Goal: Information Seeking & Learning: Learn about a topic

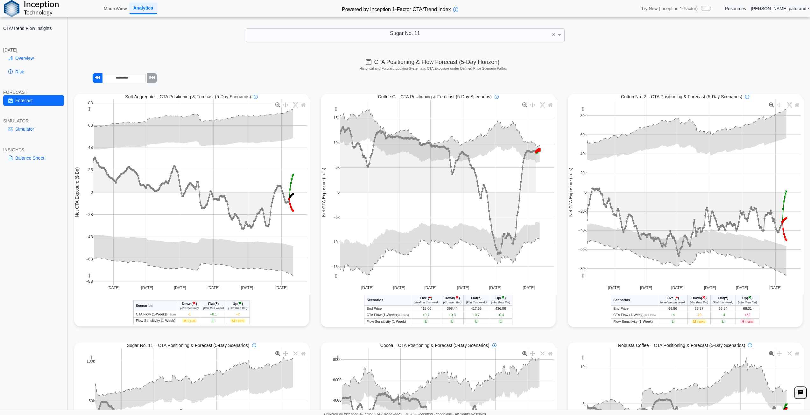
scroll to position [191, 0]
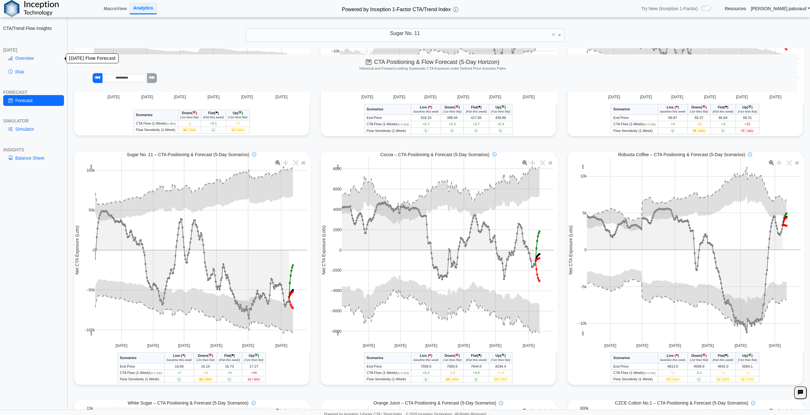
click at [26, 55] on link "Overview" at bounding box center [33, 58] width 61 height 11
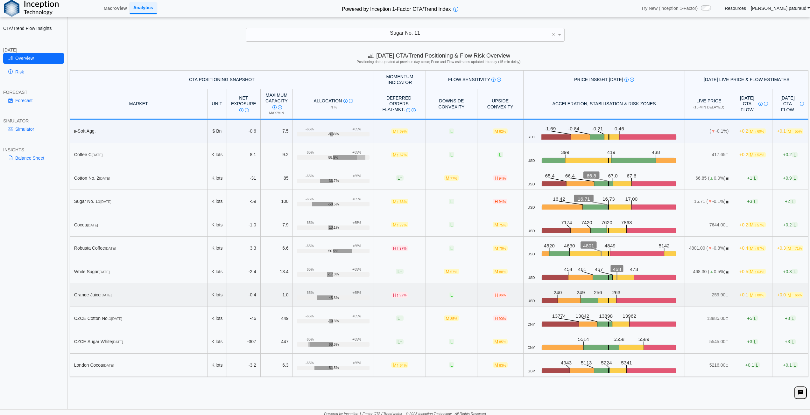
scroll to position [0, 0]
click at [244, 383] on div "Today's CTA/Trend Positioning & Flow Risk Overview Positioning data updated at …" at bounding box center [439, 228] width 742 height 361
click at [33, 260] on div "CTA/Trend Flow Insights TODAY Overview Risk FORECAST Forecast SIMULATOR Simulat…" at bounding box center [33, 207] width 67 height 415
click at [21, 287] on div "CTA/Trend Flow Insights TODAY Overview Risk FORECAST Forecast SIMULATOR Simulat…" at bounding box center [33, 207] width 67 height 415
drag, startPoint x: 623, startPoint y: 200, endPoint x: 630, endPoint y: 200, distance: 7.0
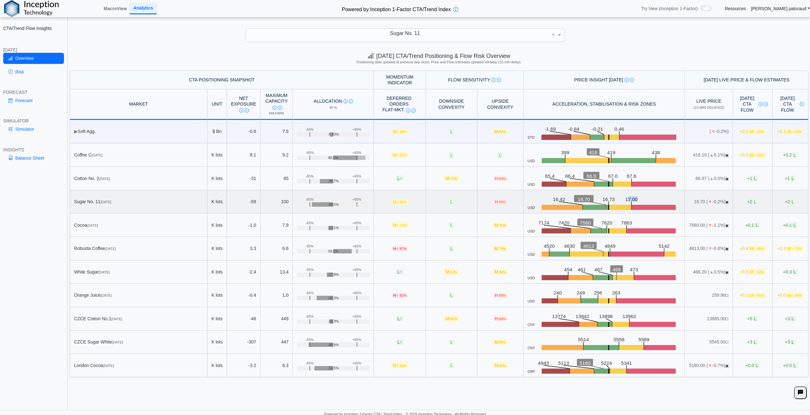
click at [630, 200] on icon ".zone-text { font-size: 22px; font-weight: 500; text-anchor: middle; } .price-m…" at bounding box center [608, 202] width 146 height 17
click at [632, 200] on icon ".zone-text { font-size: 22px; font-weight: 500; text-anchor: middle; } .price-m…" at bounding box center [608, 202] width 146 height 17
click at [33, 301] on div "CTA/Trend Flow Insights TODAY Overview Risk FORECAST Forecast SIMULATOR Simulat…" at bounding box center [33, 207] width 67 height 415
click at [631, 199] on icon ".zone-text { font-size: 22px; font-weight: 500; text-anchor: middle; } .price-m…" at bounding box center [608, 202] width 146 height 17
click at [634, 201] on icon ".zone-text { font-size: 22px; font-weight: 500; text-anchor: middle; } .price-m…" at bounding box center [608, 202] width 146 height 17
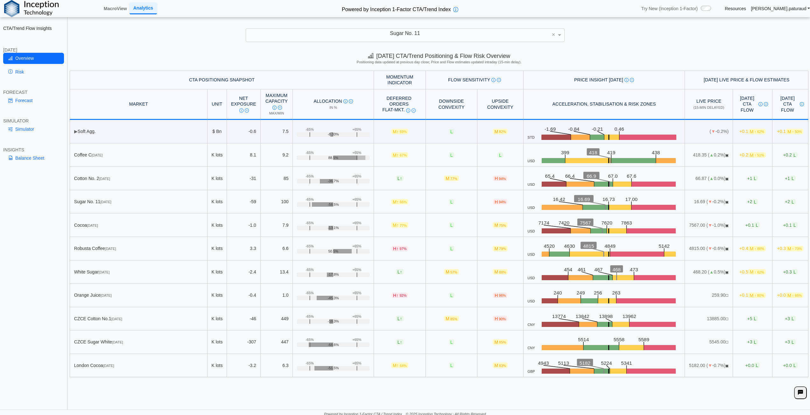
drag, startPoint x: 613, startPoint y: 396, endPoint x: 618, endPoint y: 301, distance: 95.7
click at [613, 396] on div "Today's CTA/Trend Positioning & Flow Risk Overview Positioning data updated at …" at bounding box center [439, 228] width 742 height 361
click at [637, 204] on icon ".zone-text { font-size: 22px; font-weight: 500; text-anchor: middle; } .price-m…" at bounding box center [608, 202] width 146 height 17
click at [749, 202] on td "+2 L" at bounding box center [752, 202] width 39 height 24
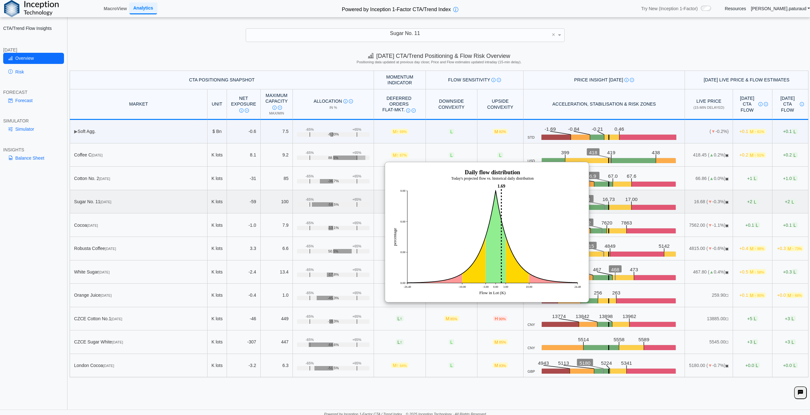
click at [775, 204] on td "+2 L" at bounding box center [791, 202] width 36 height 24
click at [29, 100] on link "Forecast" at bounding box center [33, 100] width 61 height 11
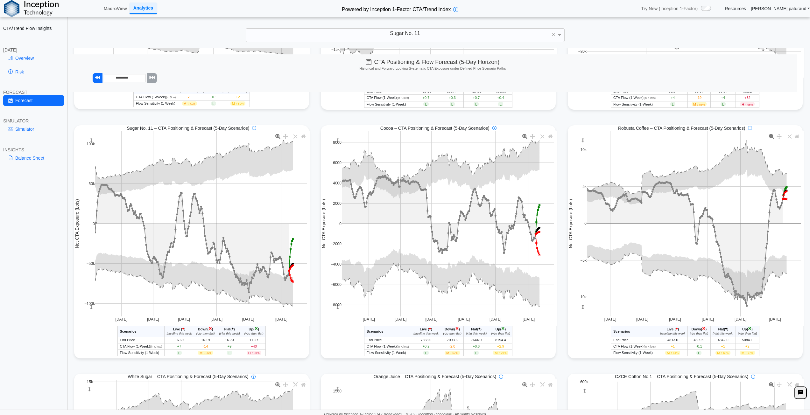
scroll to position [223, 0]
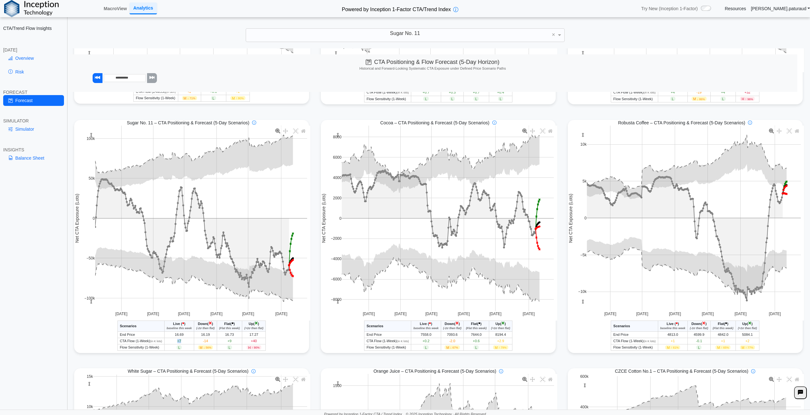
drag, startPoint x: 172, startPoint y: 342, endPoint x: 186, endPoint y: 342, distance: 13.4
click at [186, 342] on td "+7" at bounding box center [179, 341] width 30 height 6
click at [102, 338] on div "Sugar No. 11 - CTA/Trend Conditional Market Forecast - Today Scenarios Live ( •…" at bounding box center [191, 336] width 235 height 30
drag, startPoint x: 227, startPoint y: 341, endPoint x: 236, endPoint y: 341, distance: 8.6
click at [236, 341] on td "+9" at bounding box center [229, 341] width 25 height 6
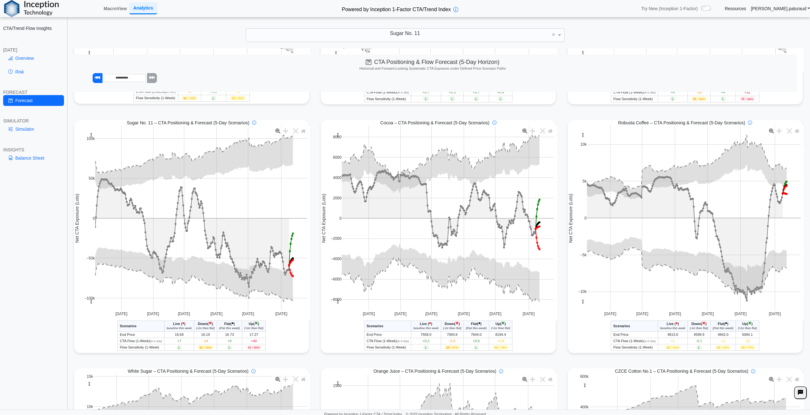
click at [292, 343] on div "Sugar No. 11 - CTA/Trend Conditional Market Forecast - Today Scenarios Live ( •…" at bounding box center [191, 336] width 235 height 30
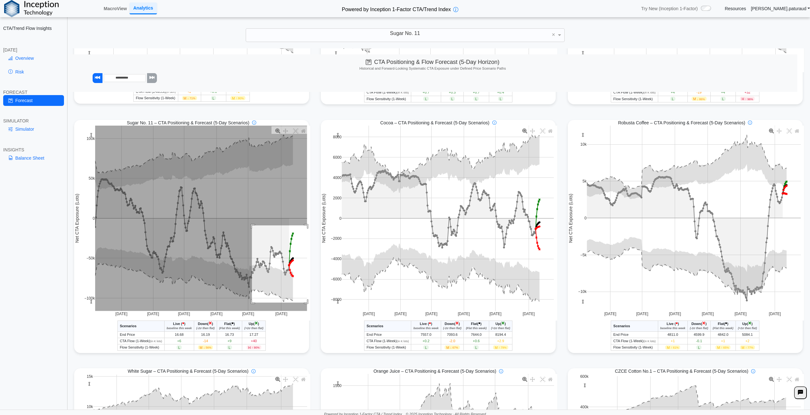
drag, startPoint x: 251, startPoint y: 227, endPoint x: 327, endPoint y: 307, distance: 110.6
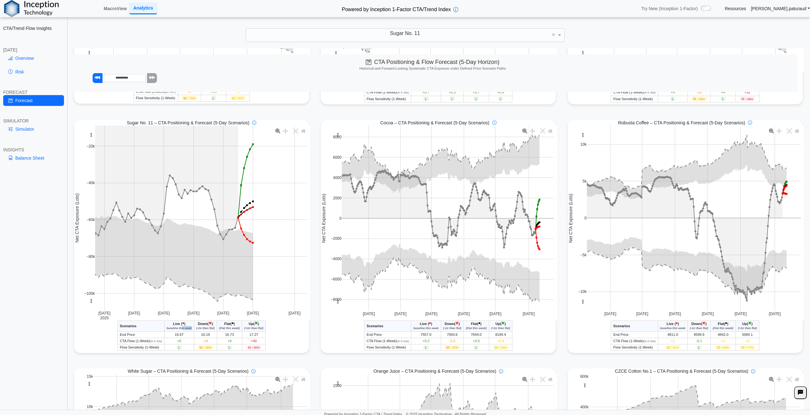
drag, startPoint x: 181, startPoint y: 330, endPoint x: 190, endPoint y: 330, distance: 9.6
click at [190, 330] on th "Live ( • ) baseline this week" at bounding box center [179, 326] width 30 height 11
click at [84, 340] on div "Sugar No. 11 - CTA/Trend Conditional Market Forecast - Today Scenarios Live ( •…" at bounding box center [191, 336] width 235 height 30
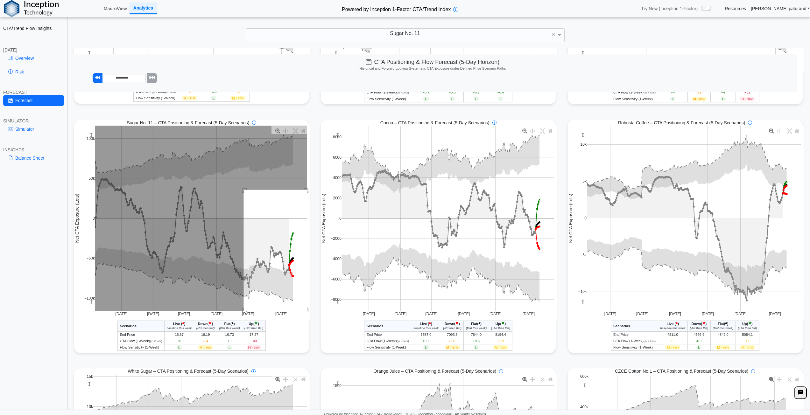
drag, startPoint x: 242, startPoint y: 191, endPoint x: 341, endPoint y: 322, distance: 163.7
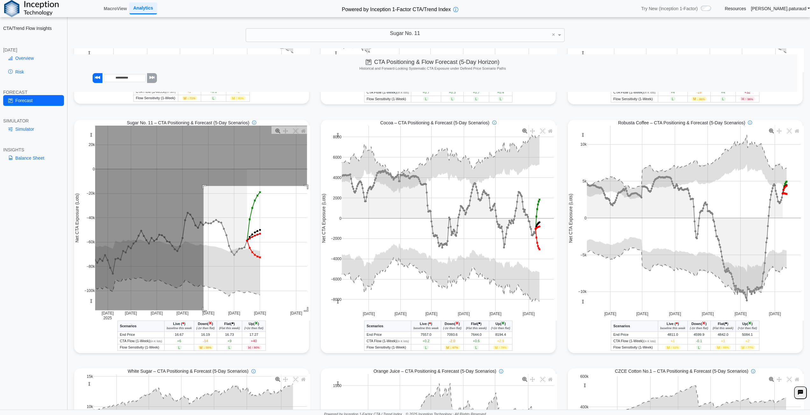
drag, startPoint x: 202, startPoint y: 187, endPoint x: 306, endPoint y: 322, distance: 170.3
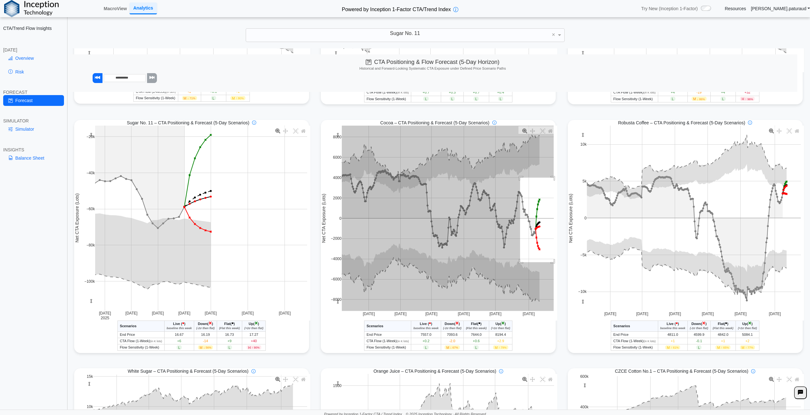
drag, startPoint x: 517, startPoint y: 179, endPoint x: 621, endPoint y: 289, distance: 151.4
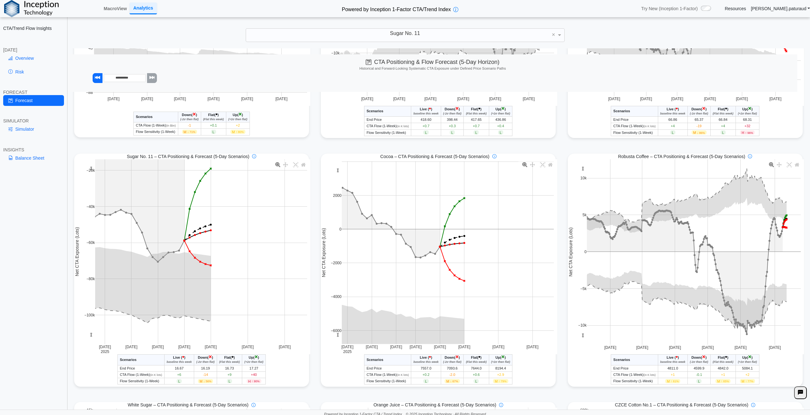
scroll to position [0, 0]
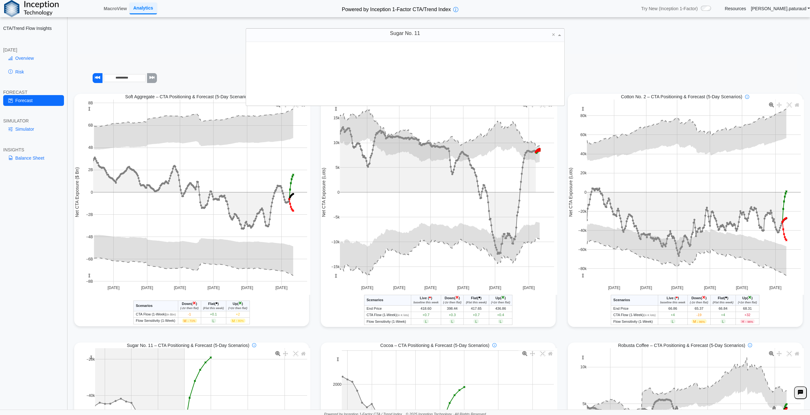
click at [424, 34] on div "Sugar No. 11" at bounding box center [405, 35] width 318 height 13
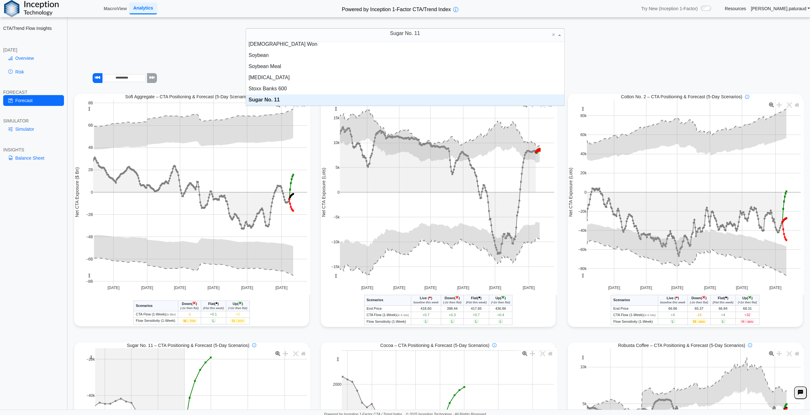
click at [22, 127] on link "Simulator" at bounding box center [33, 129] width 61 height 11
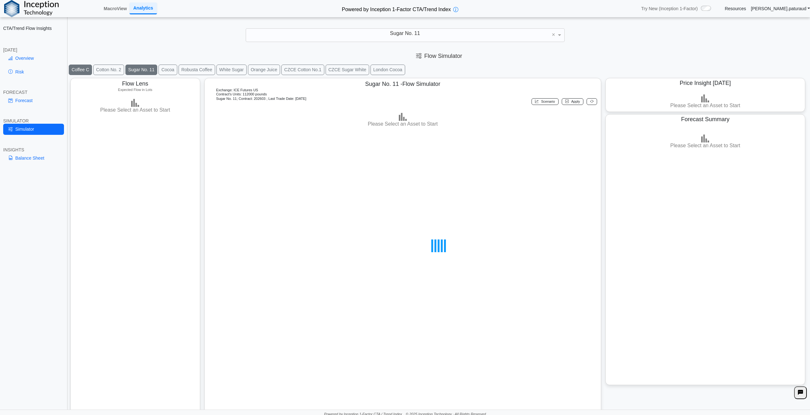
click at [83, 69] on button "Coffee C" at bounding box center [80, 70] width 23 height 11
click at [162, 67] on button "Cocoa" at bounding box center [168, 70] width 18 height 11
click at [174, 69] on button "Cocoa" at bounding box center [168, 70] width 18 height 11
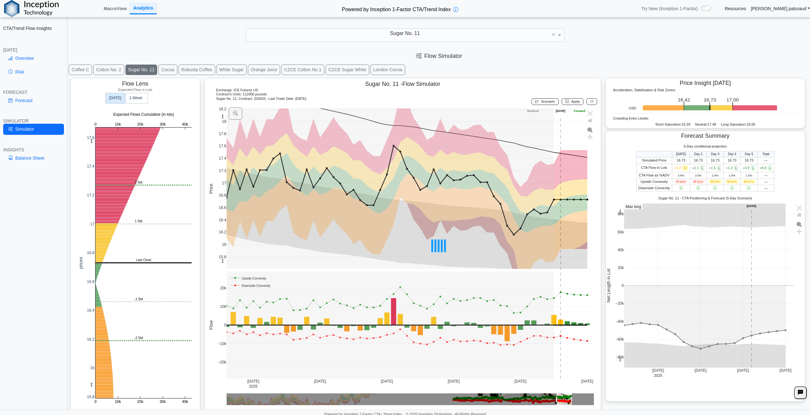
click at [138, 96] on div at bounding box center [439, 246] width 742 height 341
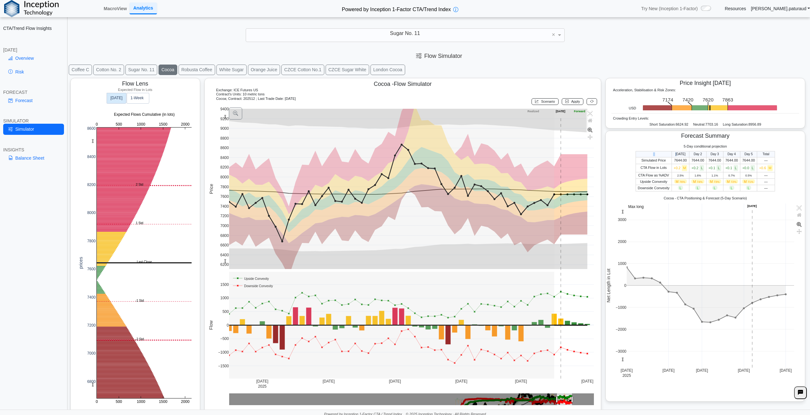
drag, startPoint x: 674, startPoint y: 155, endPoint x: 778, endPoint y: 181, distance: 107.6
click at [778, 181] on div "Today Day 2 Day 3 Day 4 Day 5 Total Simulated Price 7644.00 7644.00 7644.00 764…" at bounding box center [705, 171] width 199 height 40
click at [785, 185] on div "Today Day 2 Day 3 Day 4 Day 5 Total Simulated Price 7644.00 7644.00 7644.00 764…" at bounding box center [705, 171] width 199 height 40
drag, startPoint x: 649, startPoint y: 155, endPoint x: 777, endPoint y: 184, distance: 130.8
click at [754, 178] on table "Today Day 2 Day 3 Day 4 Day 5 Total Simulated Price 7644.00 7644.00 7644.00 764…" at bounding box center [705, 171] width 139 height 40
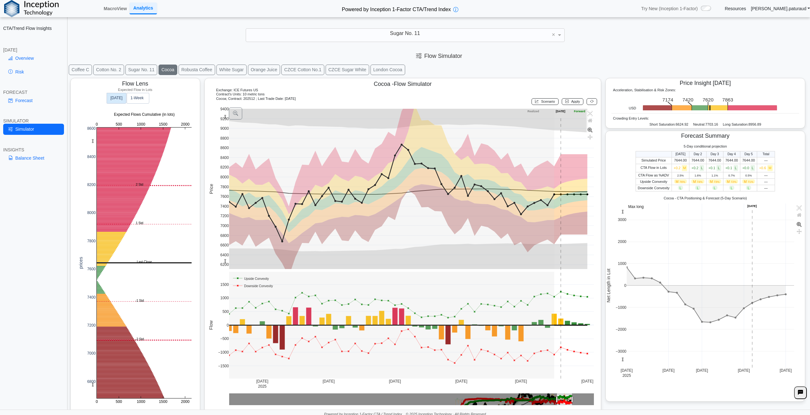
click at [777, 184] on div "Today Day 2 Day 3 Day 4 Day 5 Total Simulated Price 7644.00 7644.00 7644.00 764…" at bounding box center [705, 171] width 199 height 40
drag, startPoint x: 702, startPoint y: 165, endPoint x: 762, endPoint y: 183, distance: 62.5
click at [762, 183] on table "Today Day 2 Day 3 Day 4 Day 5 Total Simulated Price 7644.00 7644.00 7644.00 764…" at bounding box center [705, 171] width 139 height 40
click at [772, 190] on div "Today Day 2 Day 3 Day 4 Day 5 Total Simulated Price 7644.00 7644.00 7644.00 764…" at bounding box center [705, 171] width 199 height 40
click at [741, 64] on div "Coffee C Cotton No. 2 Sugar No. 11 Cocoa Robusta Coffee White Sugar Orange Juic…" at bounding box center [439, 70] width 742 height 12
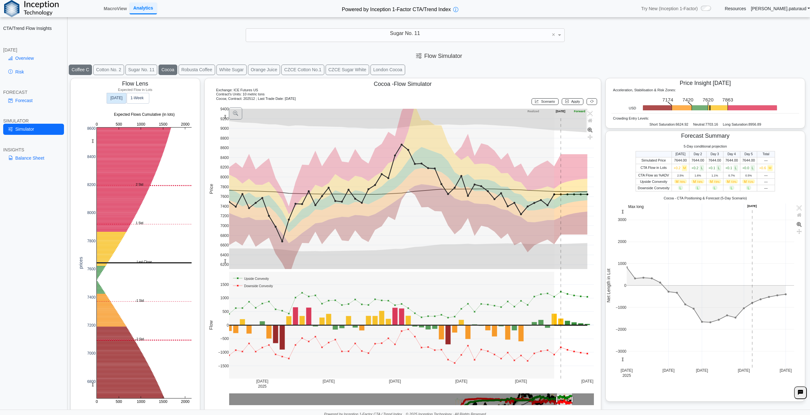
click at [75, 68] on button "Coffee C" at bounding box center [80, 70] width 23 height 11
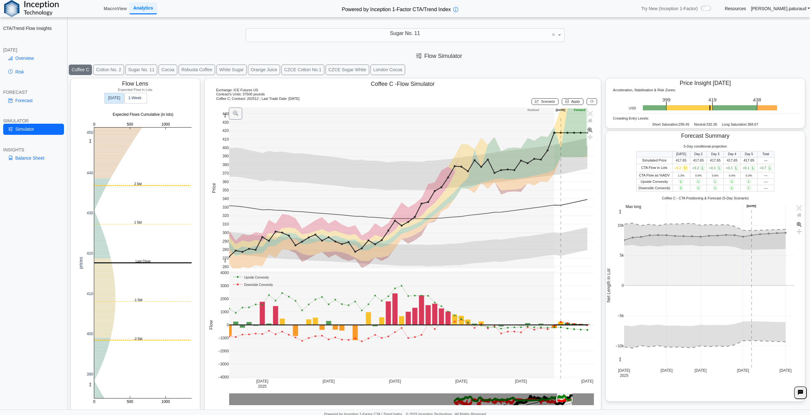
drag, startPoint x: 754, startPoint y: 61, endPoint x: 753, endPoint y: 100, distance: 38.2
click at [754, 61] on div "Flow Simulator" at bounding box center [439, 55] width 742 height 15
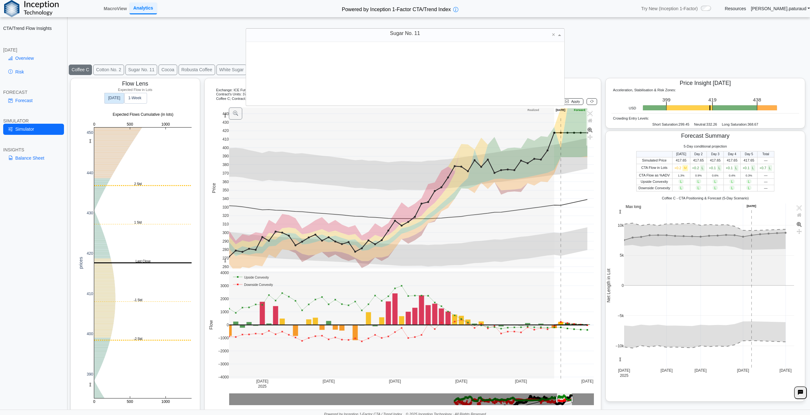
click at [384, 35] on div "Sugar No. 11" at bounding box center [405, 35] width 318 height 13
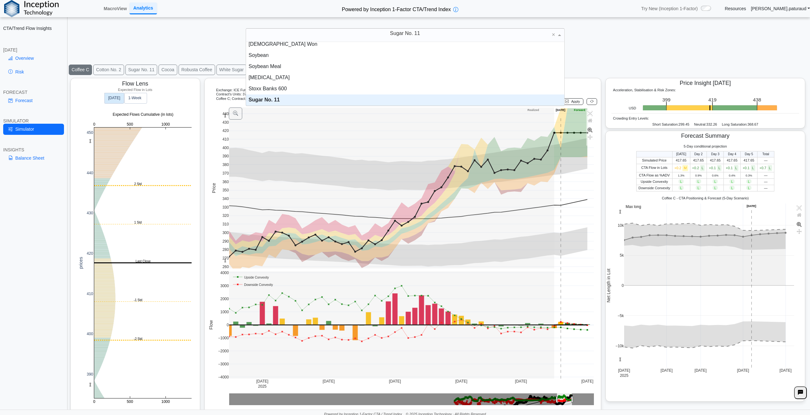
scroll to position [0, 0]
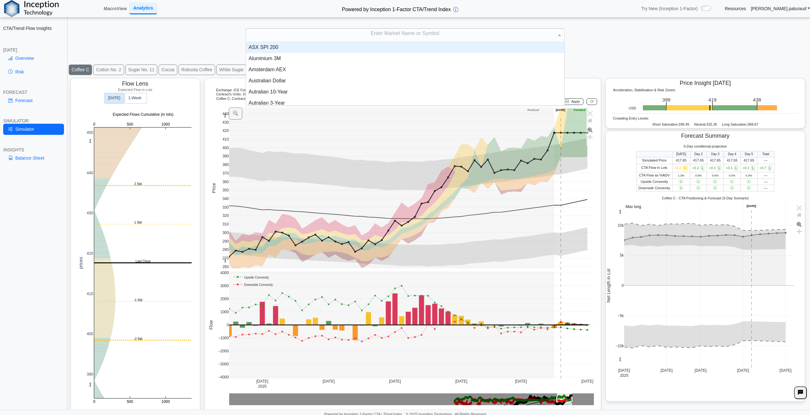
type input "*"
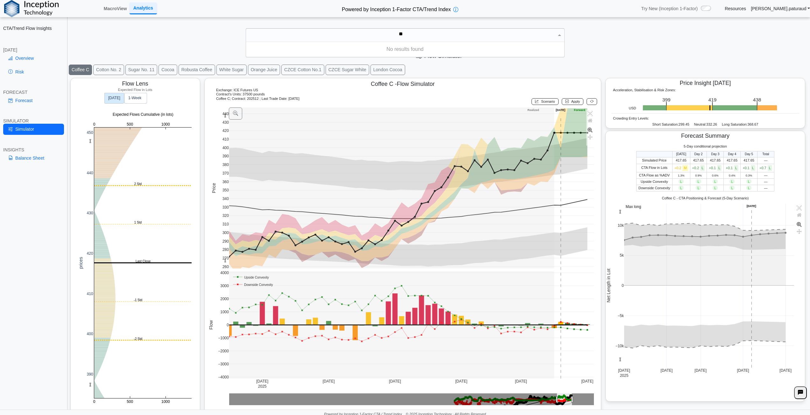
type input "*"
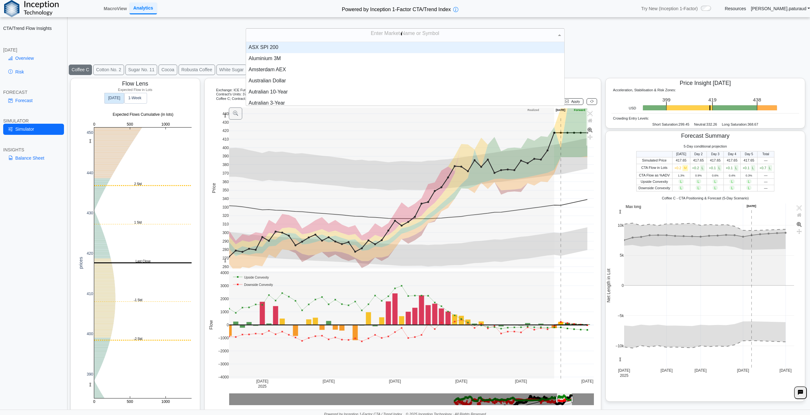
scroll to position [51, 314]
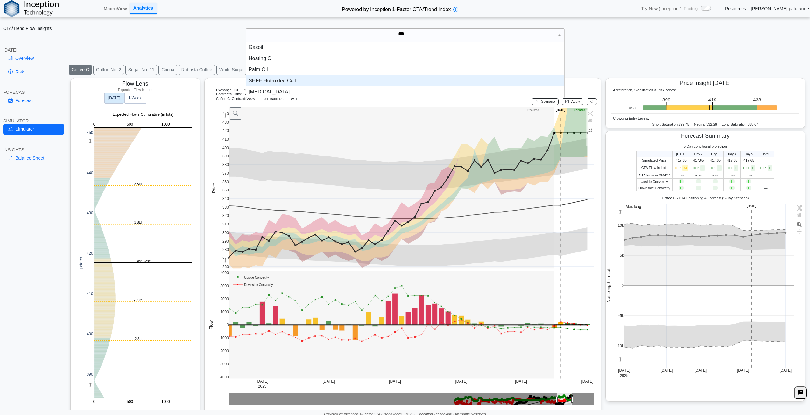
type input "***"
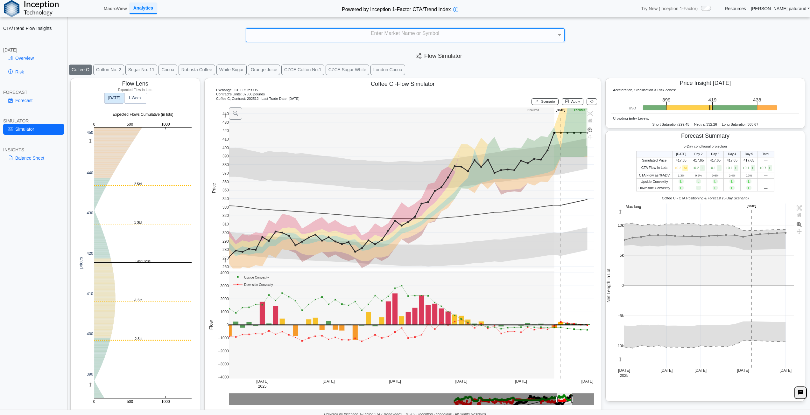
click at [450, 35] on div "Enter Market Name or Symbol" at bounding box center [405, 35] width 318 height 13
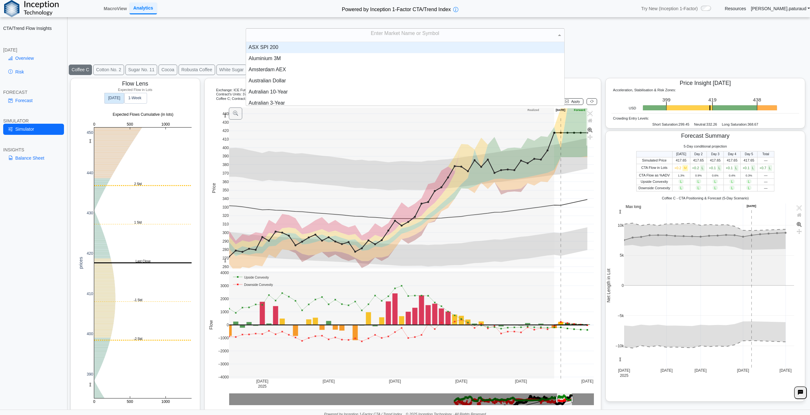
scroll to position [59, 314]
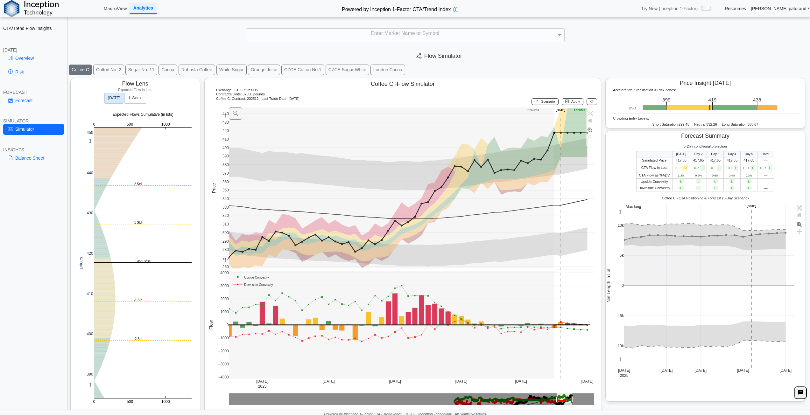
click at [424, 36] on div "Enter Market Name or Symbol" at bounding box center [405, 35] width 318 height 13
click at [17, 59] on link "Overview" at bounding box center [33, 58] width 61 height 11
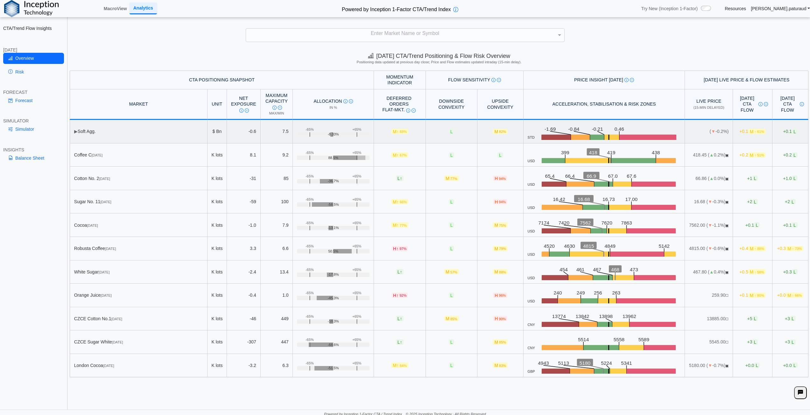
click at [76, 132] on span "▶" at bounding box center [76, 131] width 4 height 5
click at [117, 7] on link "MacroView" at bounding box center [115, 8] width 28 height 11
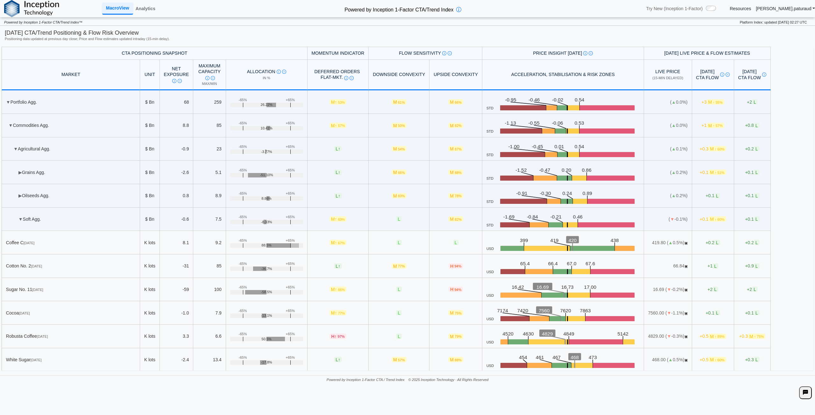
scroll to position [96, 0]
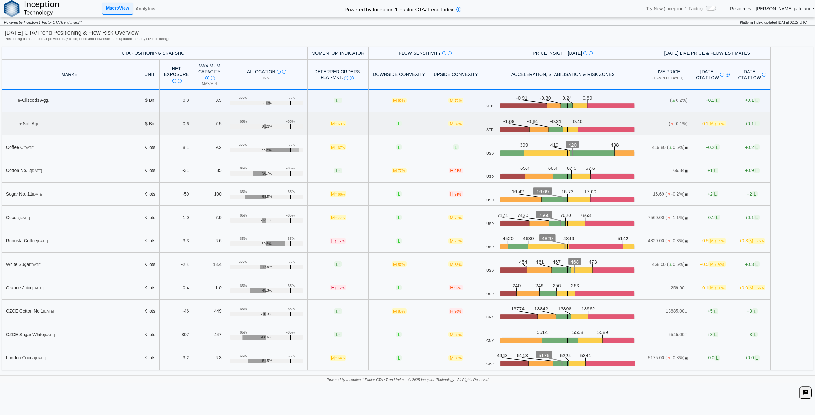
click at [21, 123] on span "▼" at bounding box center [20, 123] width 4 height 5
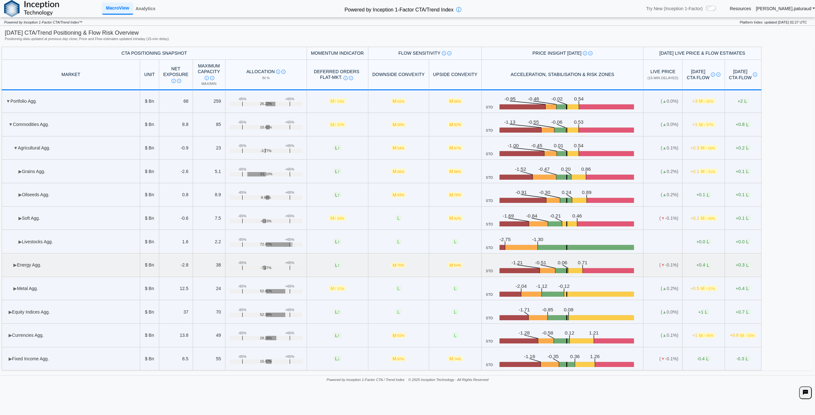
click at [13, 265] on span "▶" at bounding box center [15, 265] width 4 height 5
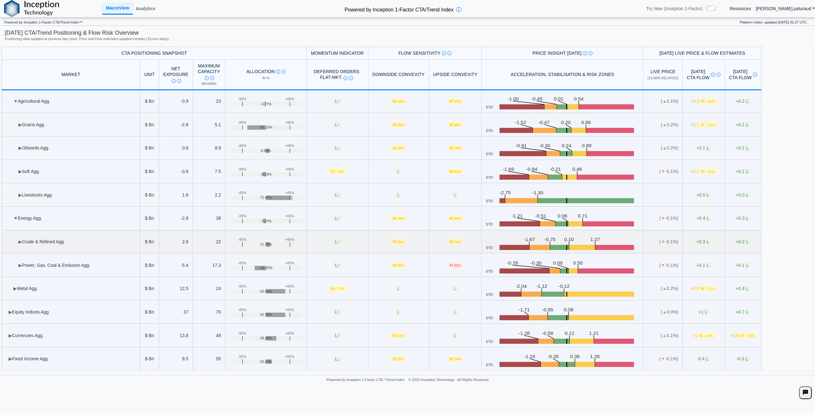
click at [22, 242] on td "▶ Crude & Refined Agg." at bounding box center [71, 243] width 138 height 24
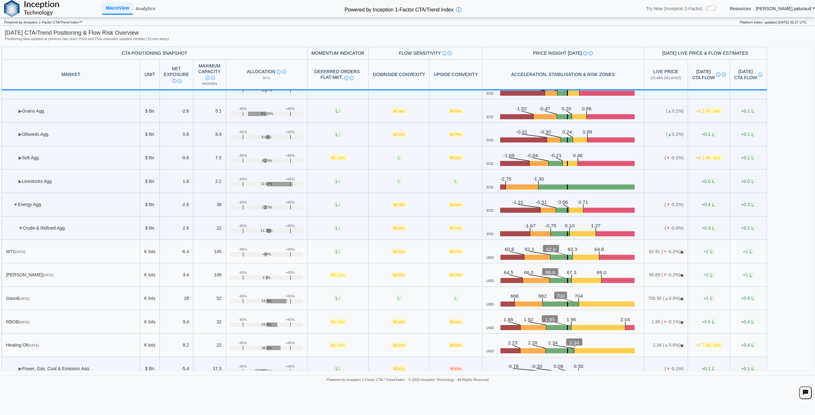
scroll to position [0, 0]
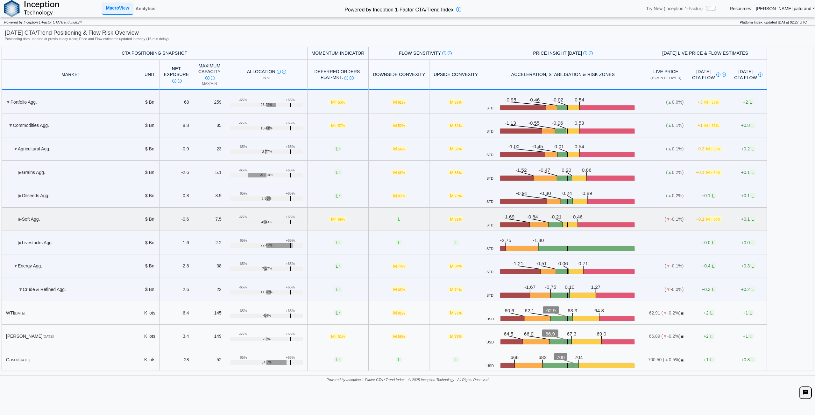
click at [19, 219] on span "▶" at bounding box center [20, 219] width 4 height 5
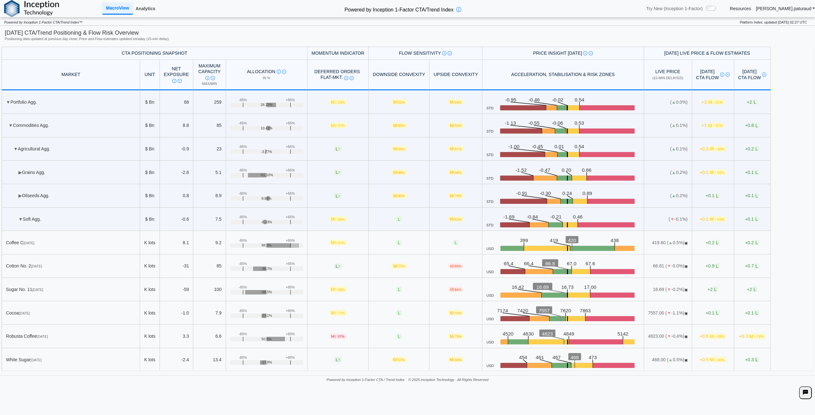
click at [140, 4] on link "Analytics" at bounding box center [145, 8] width 25 height 11
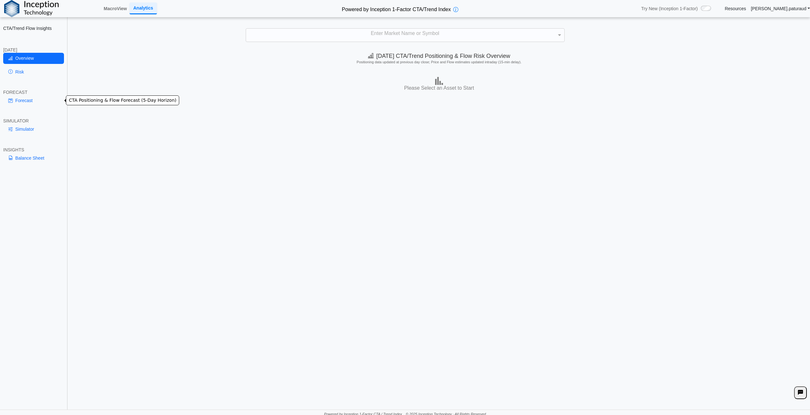
click at [28, 102] on link "Forecast" at bounding box center [33, 100] width 61 height 11
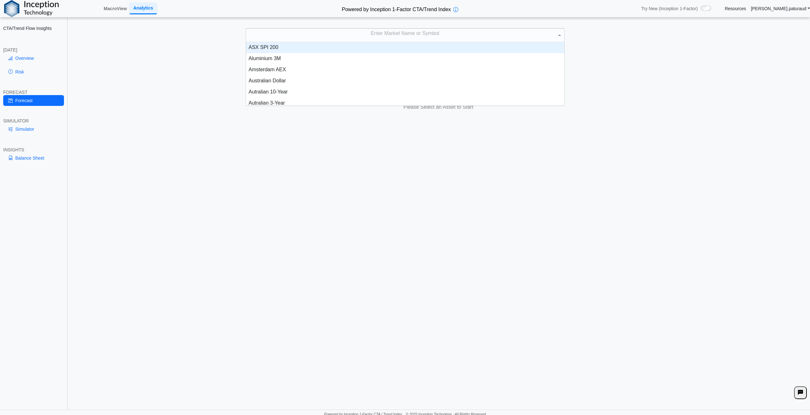
click at [406, 35] on div "Enter Market Name or Symbol" at bounding box center [405, 35] width 318 height 13
type input "*****"
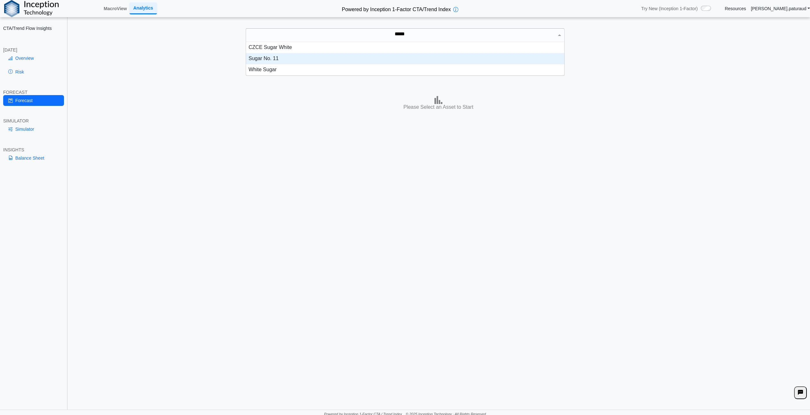
click at [303, 56] on div "Sugar No. 11" at bounding box center [405, 58] width 318 height 11
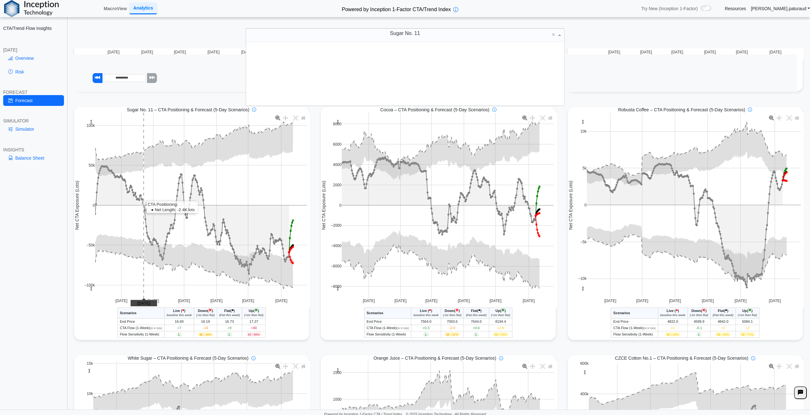
scroll to position [59, 314]
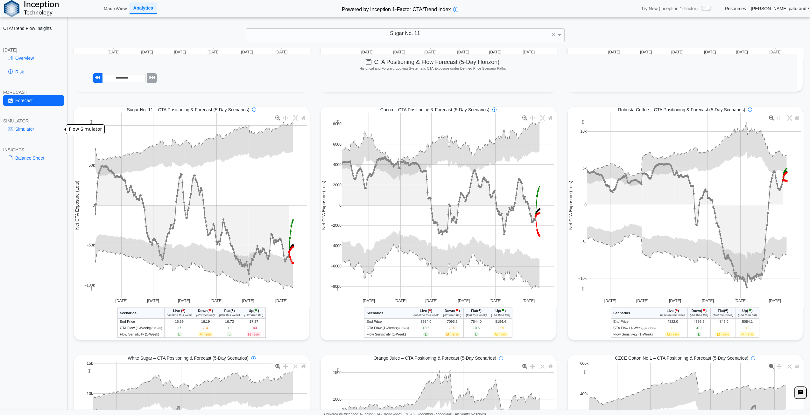
click at [44, 129] on link "Simulator" at bounding box center [33, 129] width 61 height 11
